Goal: Task Accomplishment & Management: Complete application form

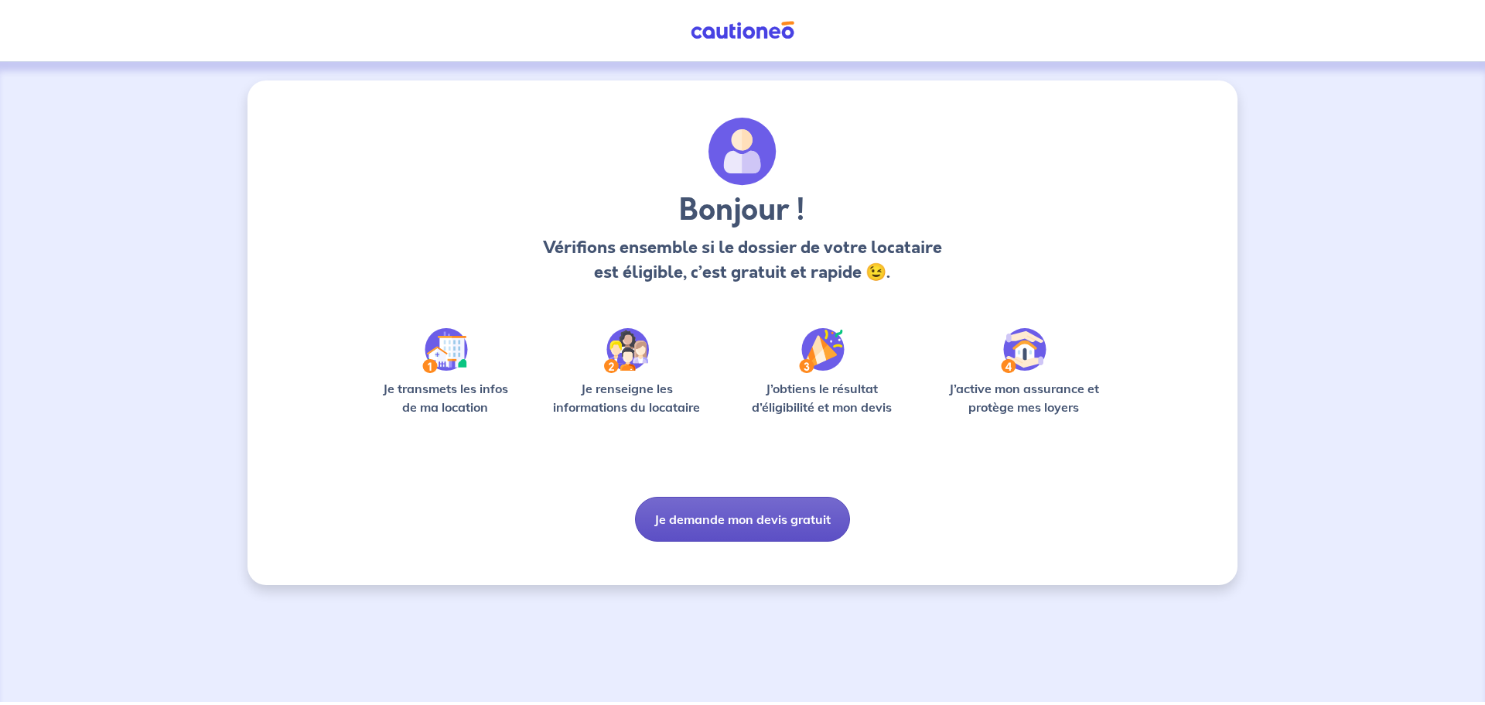
click at [750, 513] on button "Je demande mon devis gratuit" at bounding box center [742, 519] width 215 height 45
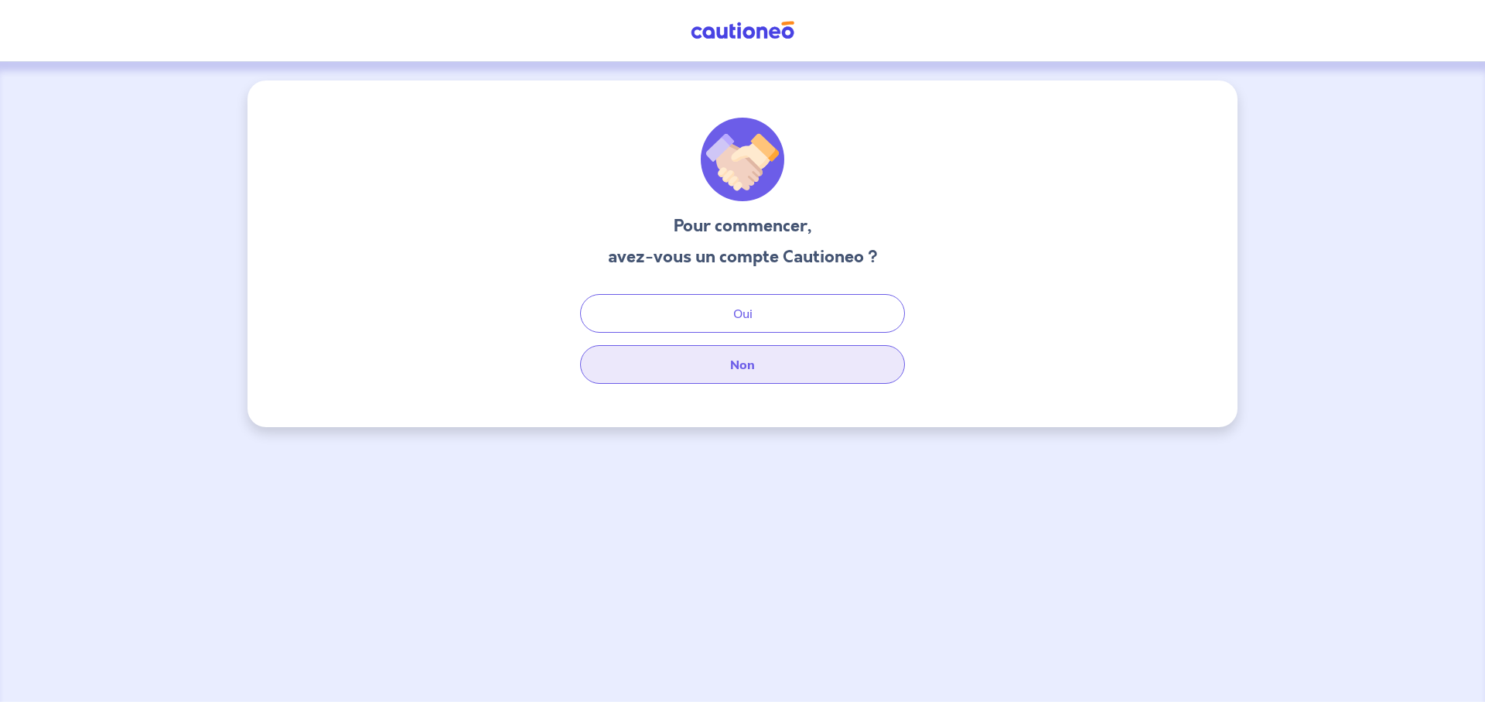
click at [748, 363] on button "Non" at bounding box center [742, 364] width 325 height 39
